Goal: Obtain resource: Download file/media

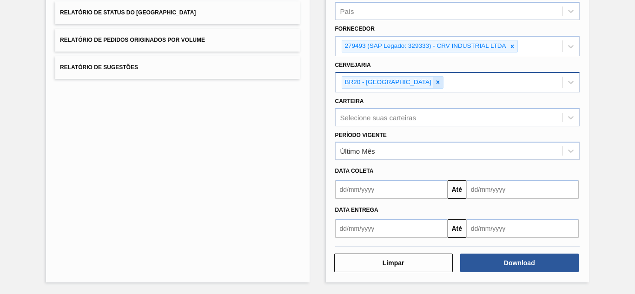
click at [437, 82] on icon at bounding box center [438, 82] width 3 height 3
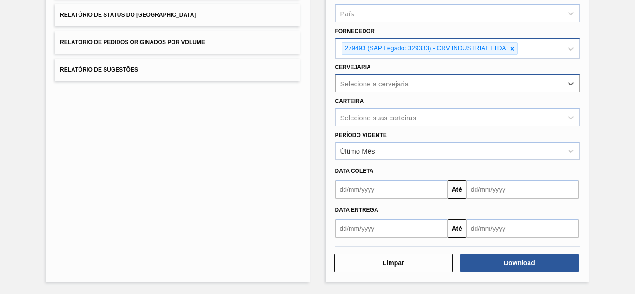
drag, startPoint x: 510, startPoint y: 46, endPoint x: 456, endPoint y: 57, distance: 55.4
click at [510, 46] on icon at bounding box center [512, 49] width 7 height 7
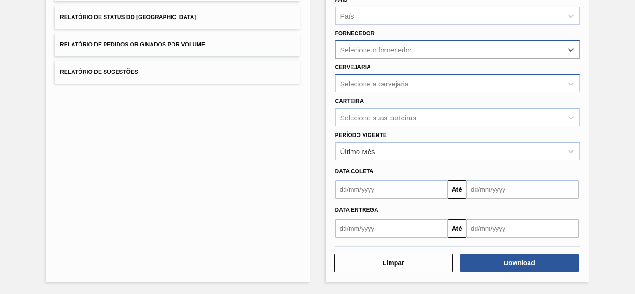
click at [400, 49] on div "Selecione o fornecedor" at bounding box center [376, 50] width 72 height 8
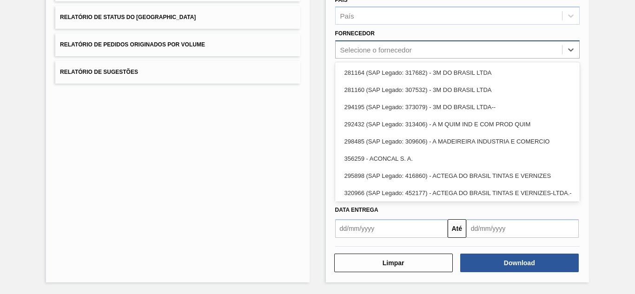
paste input "294709"
type input "294709"
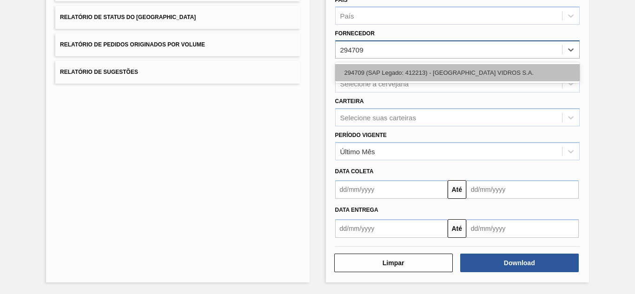
click at [365, 69] on div "294709 (SAP Legado: 412213) - [GEOGRAPHIC_DATA] VIDROS S.A." at bounding box center [457, 72] width 245 height 17
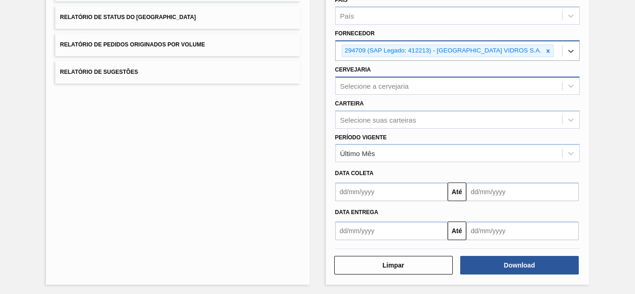
scroll to position [139, 0]
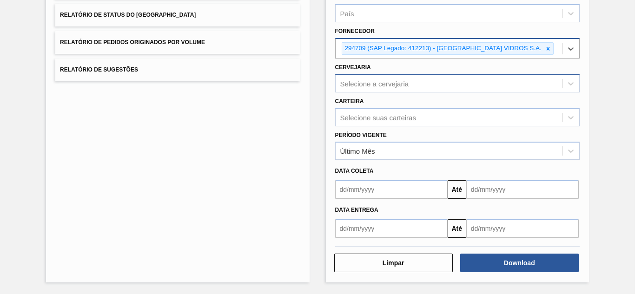
click at [545, 48] on icon at bounding box center [548, 49] width 7 height 7
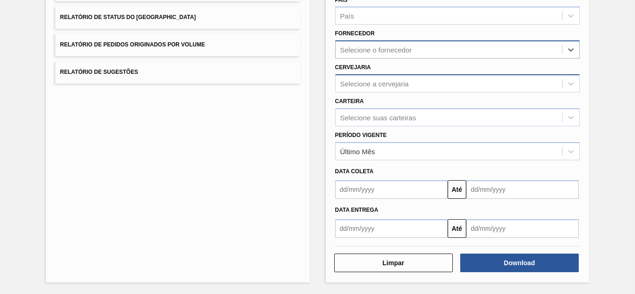
paste input "294709"
type input "294709"
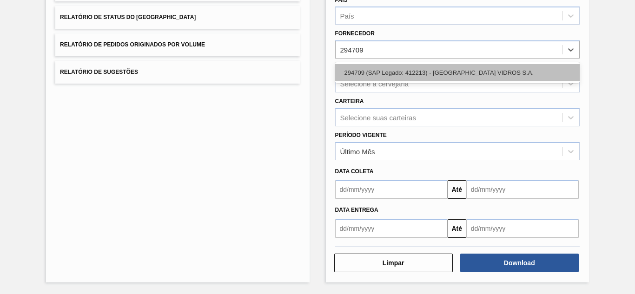
click at [368, 72] on div "294709 (SAP Legado: 412213) - [GEOGRAPHIC_DATA] VIDROS S.A." at bounding box center [457, 72] width 245 height 17
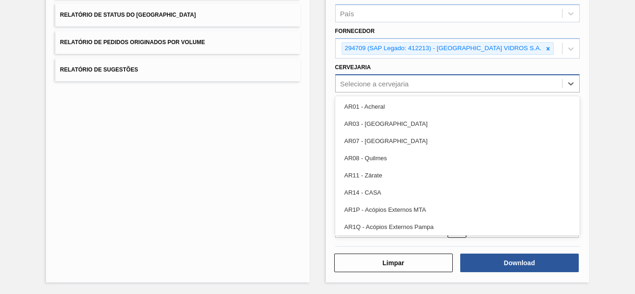
click at [367, 75] on div "Selecione a cervejaria" at bounding box center [457, 83] width 245 height 18
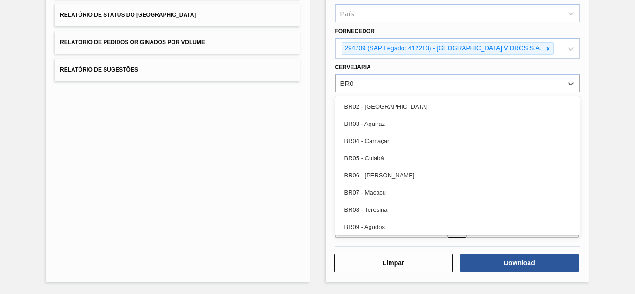
type input "BR07"
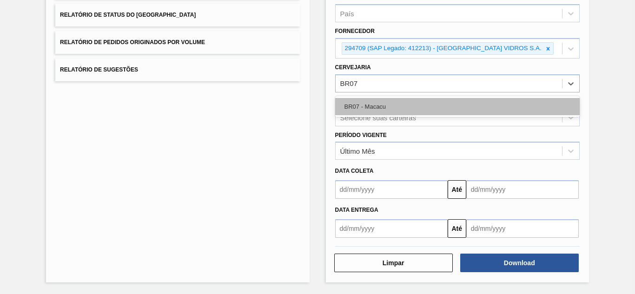
click at [372, 104] on div "BR07 - Macacu" at bounding box center [457, 106] width 245 height 17
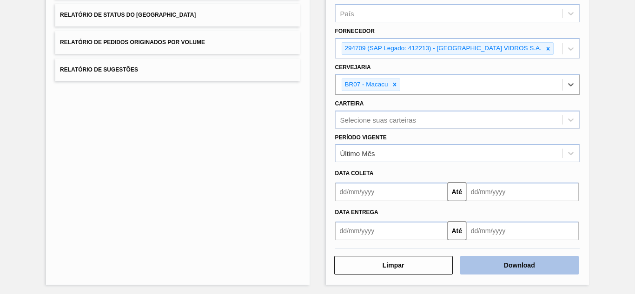
click at [504, 267] on button "Download" at bounding box center [519, 265] width 119 height 19
